Goal: Task Accomplishment & Management: Manage account settings

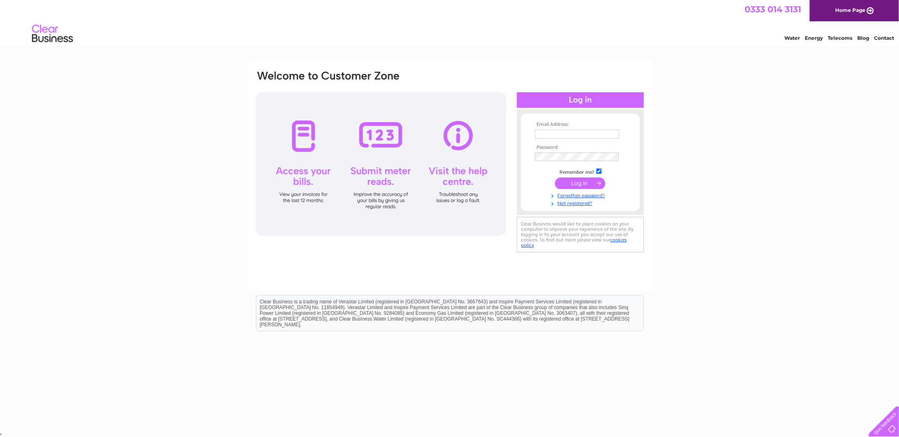
type input "office@mikas-design.co.uk"
click at [574, 184] on input "submit" at bounding box center [580, 182] width 50 height 11
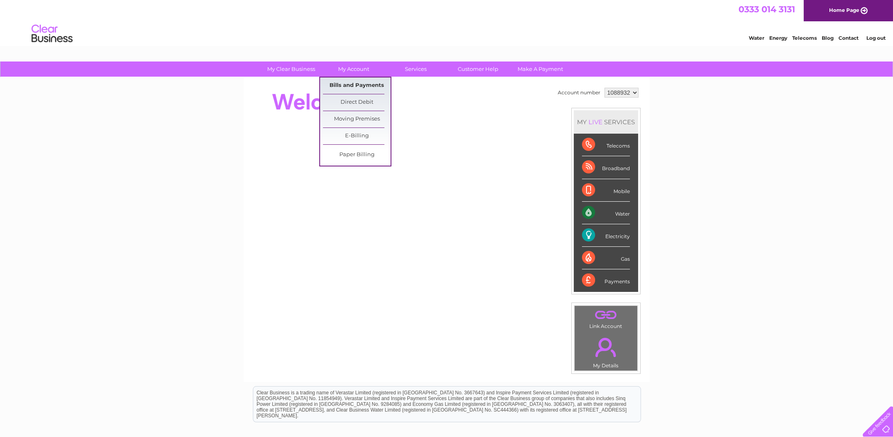
click at [347, 87] on link "Bills and Payments" at bounding box center [357, 85] width 68 height 16
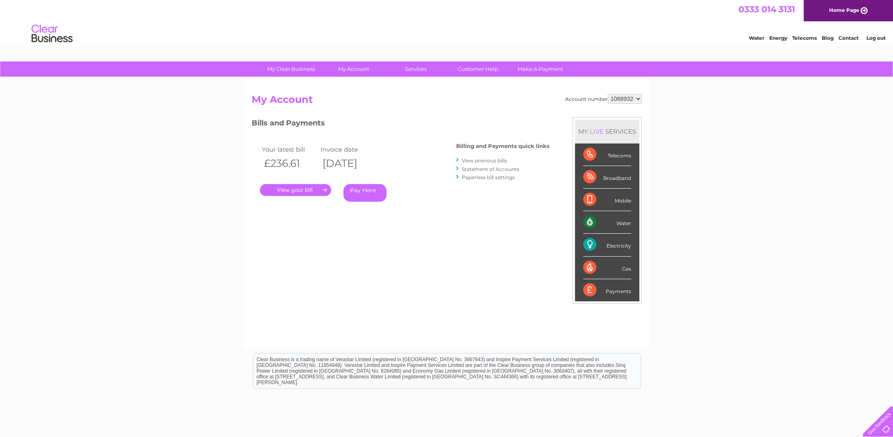
click at [473, 160] on link "View previous bills" at bounding box center [484, 160] width 45 height 6
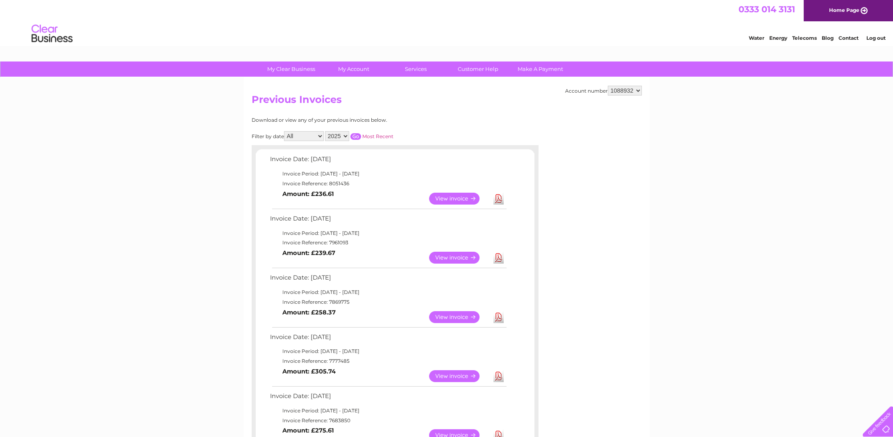
click at [455, 376] on link "View" at bounding box center [459, 376] width 60 height 12
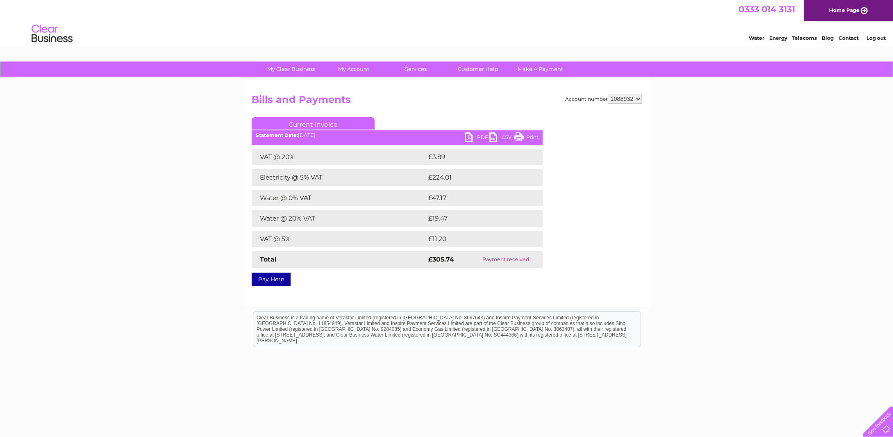
click at [479, 136] on link "PDF" at bounding box center [477, 138] width 25 height 12
